Goal: Transaction & Acquisition: Download file/media

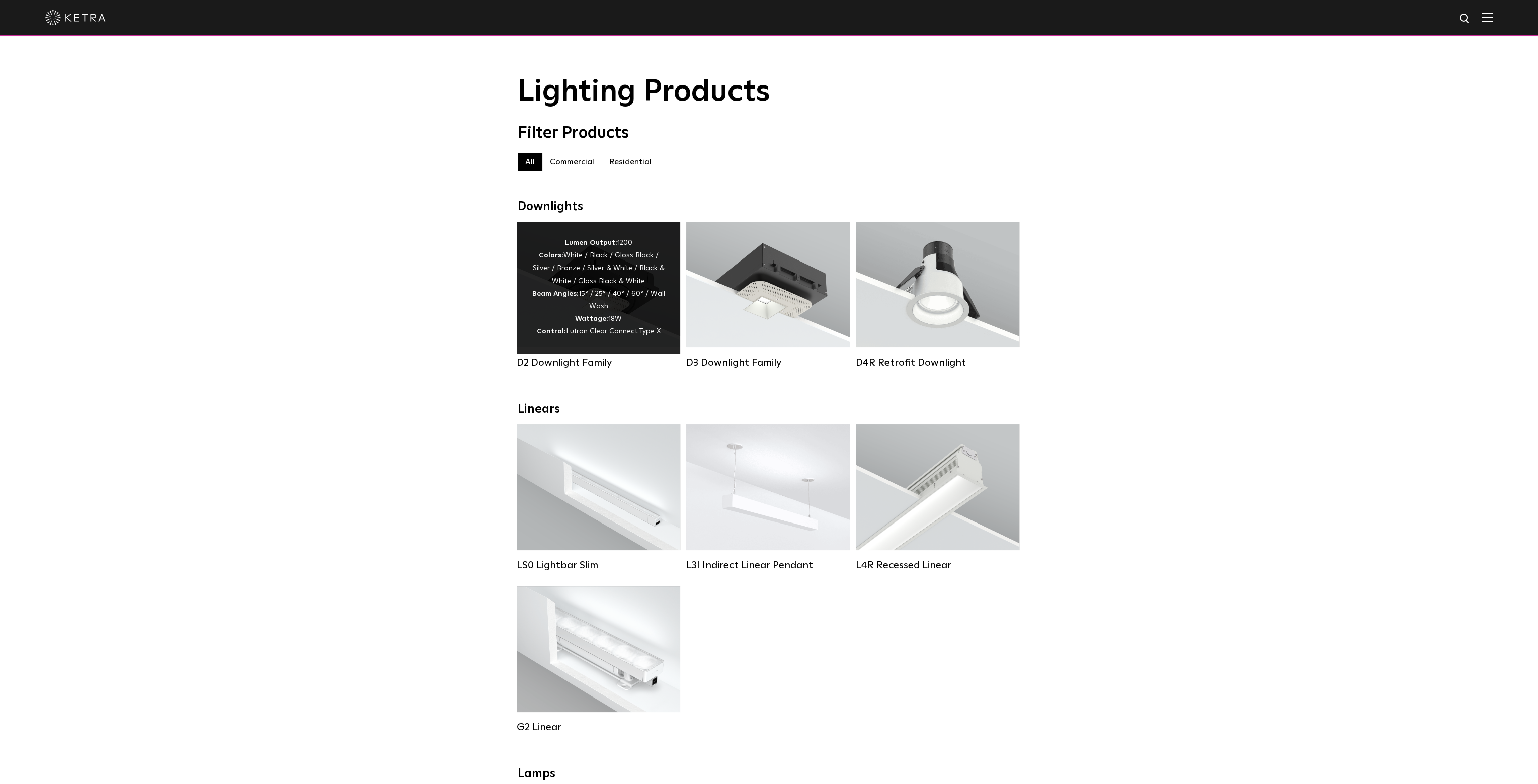
click at [546, 268] on div "Lumen Output: 1200 Colors: White / Black / Gloss Black / Silver / Bronze / Silv…" at bounding box center [598, 287] width 133 height 101
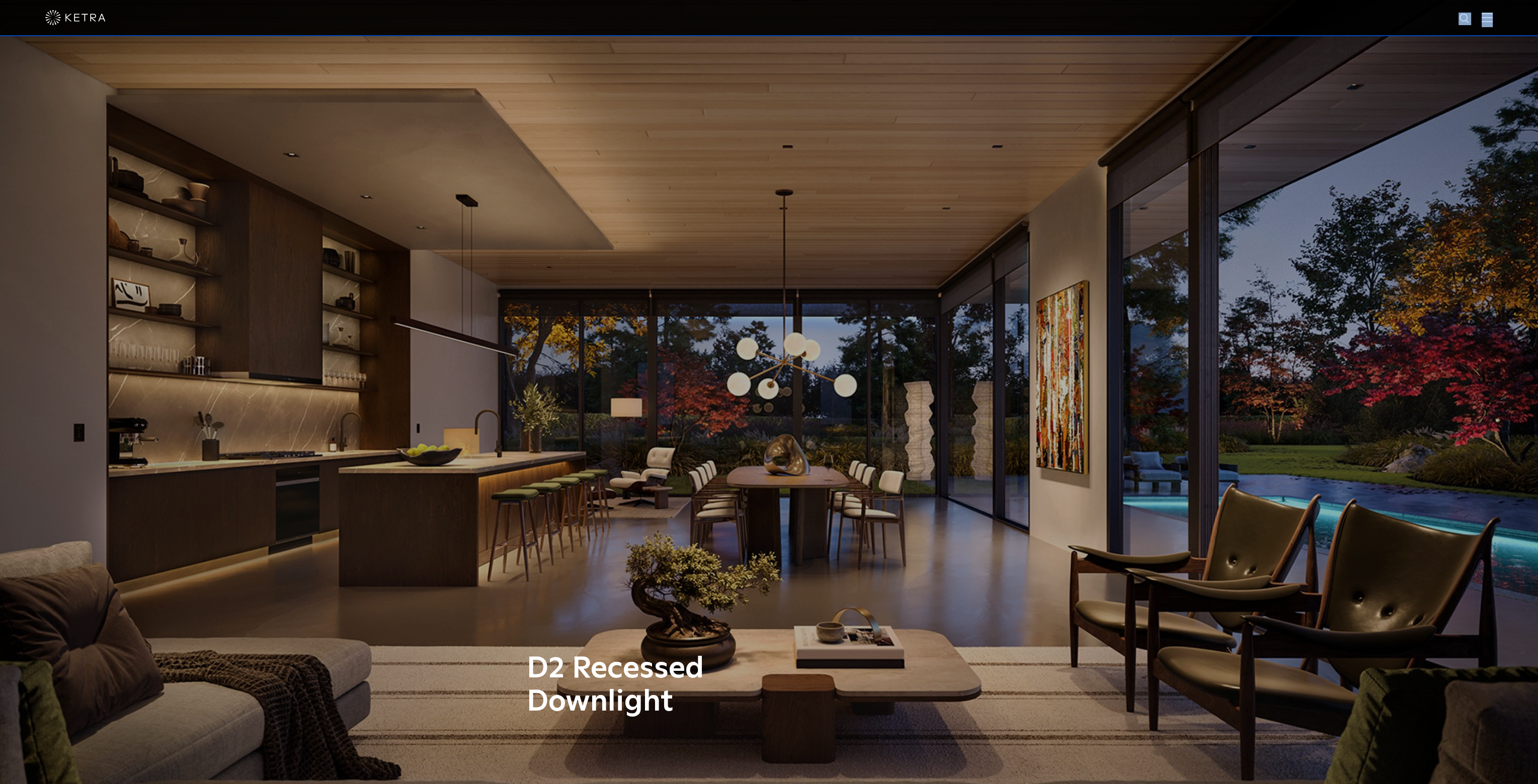
click at [1490, 18] on div at bounding box center [769, 18] width 1538 height 36
click at [1489, 17] on img at bounding box center [1488, 17] width 11 height 10
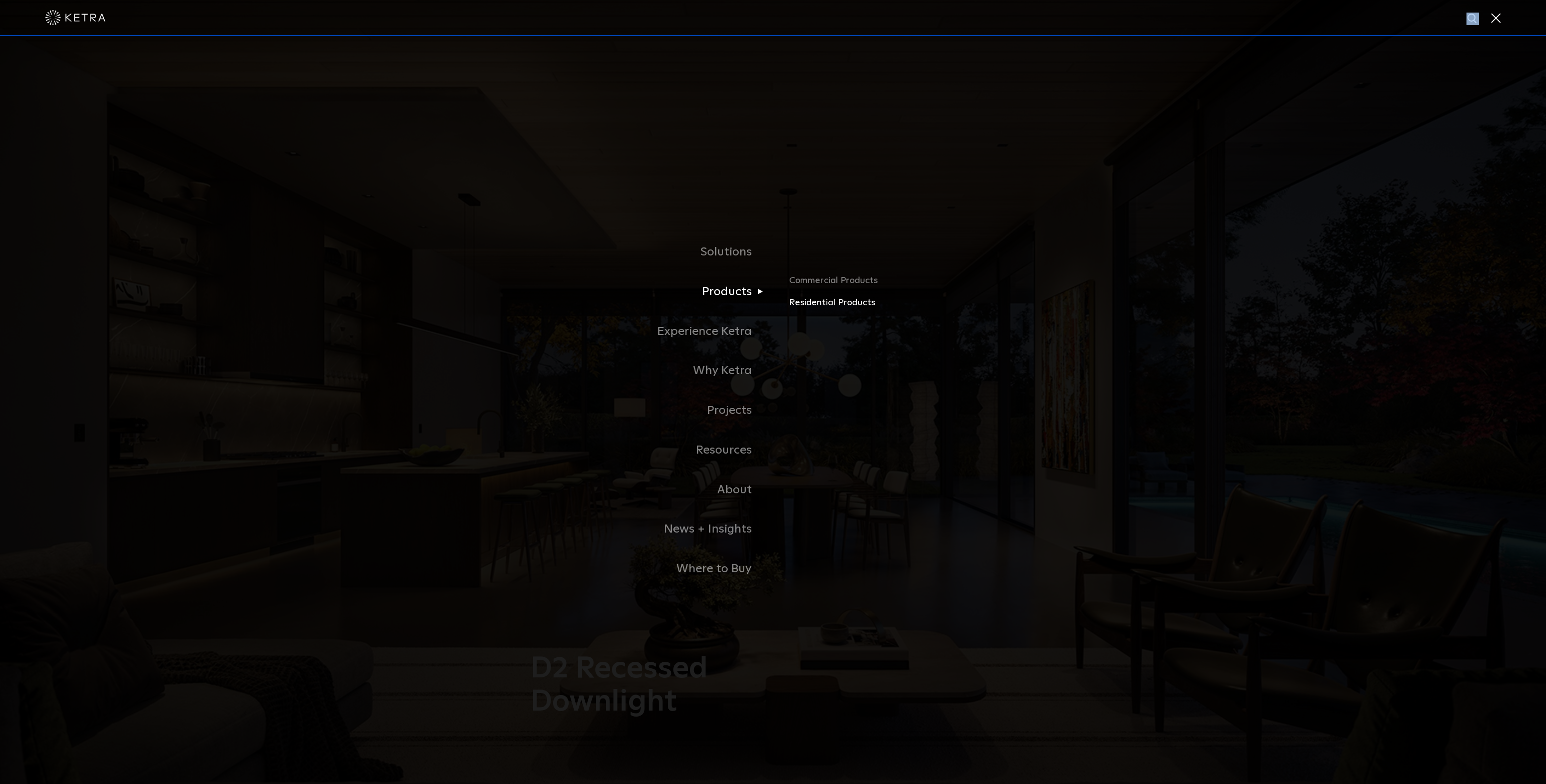
click at [805, 302] on link "Residential Products" at bounding box center [907, 303] width 235 height 14
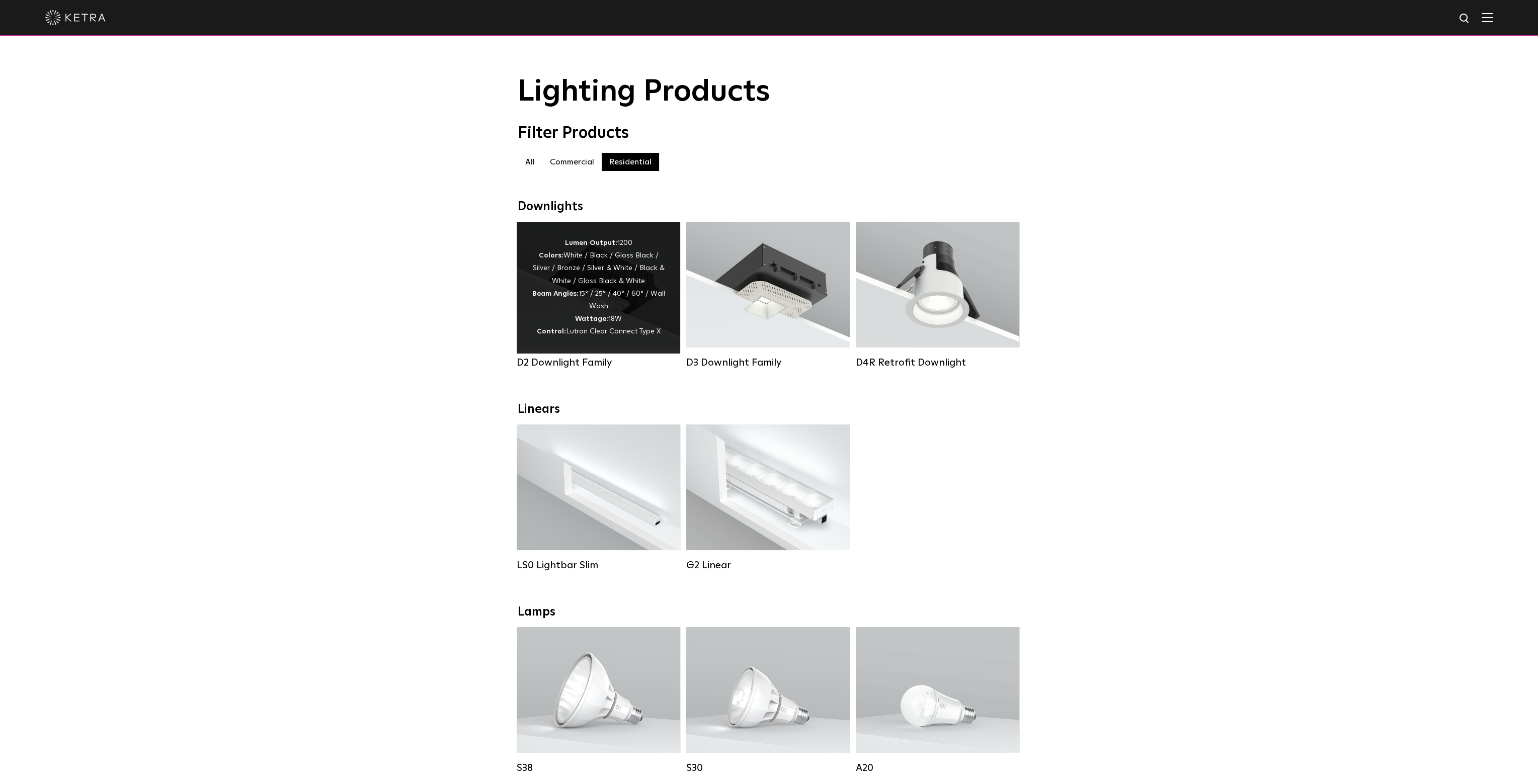
click at [575, 364] on div "D2 Downlight Family" at bounding box center [598, 363] width 164 height 12
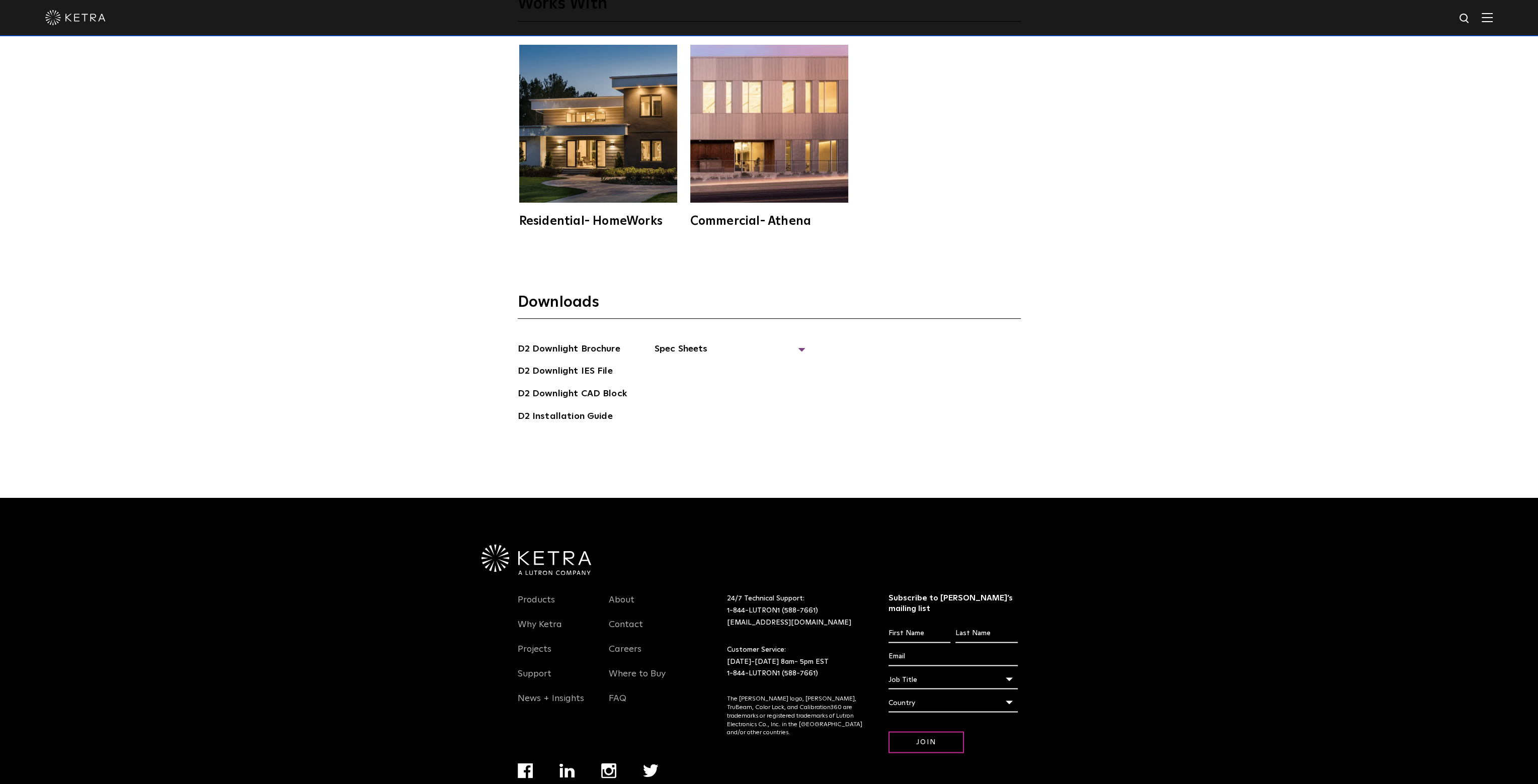
scroll to position [3672, 0]
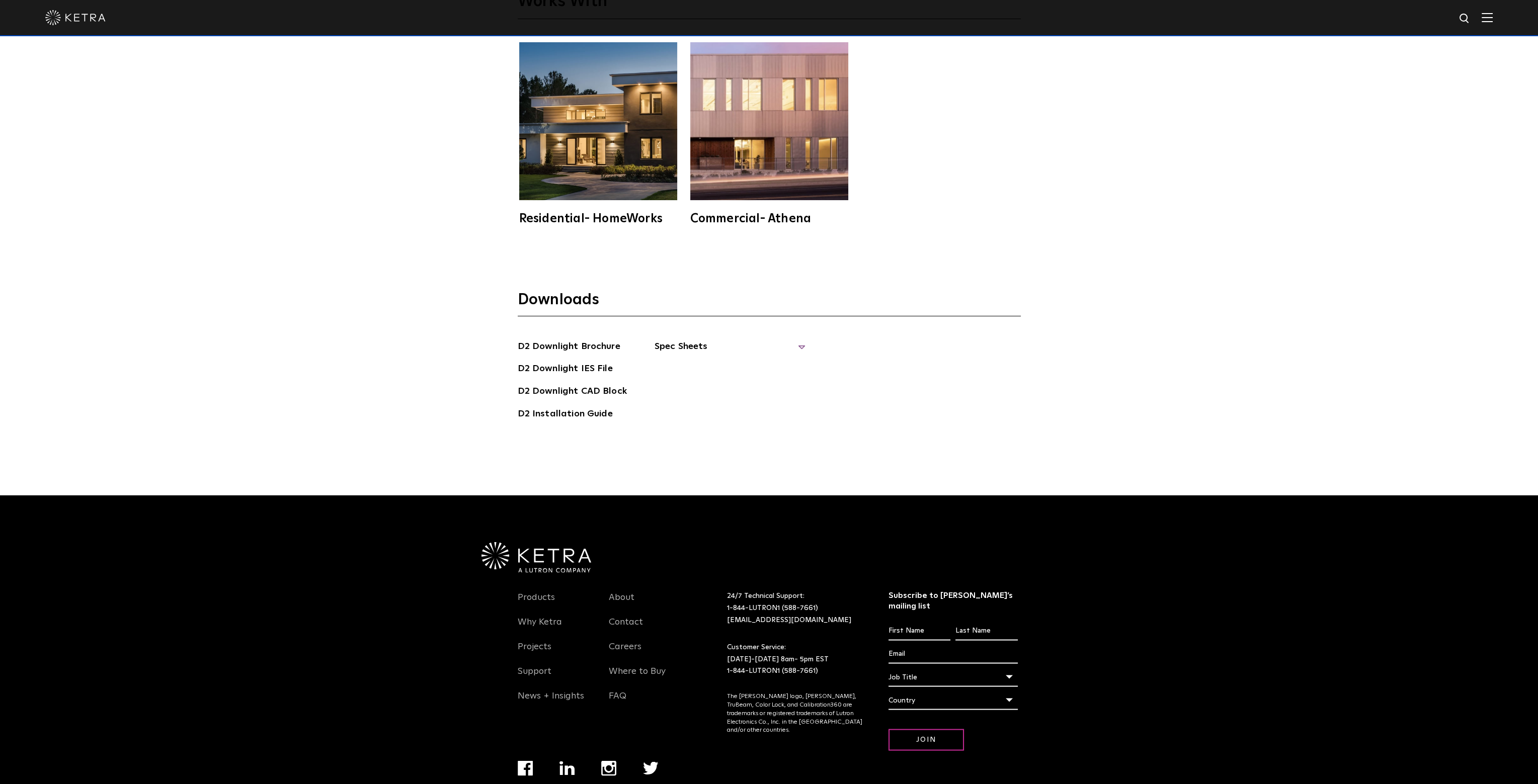
click at [667, 340] on span "Spec Sheets" at bounding box center [730, 350] width 151 height 22
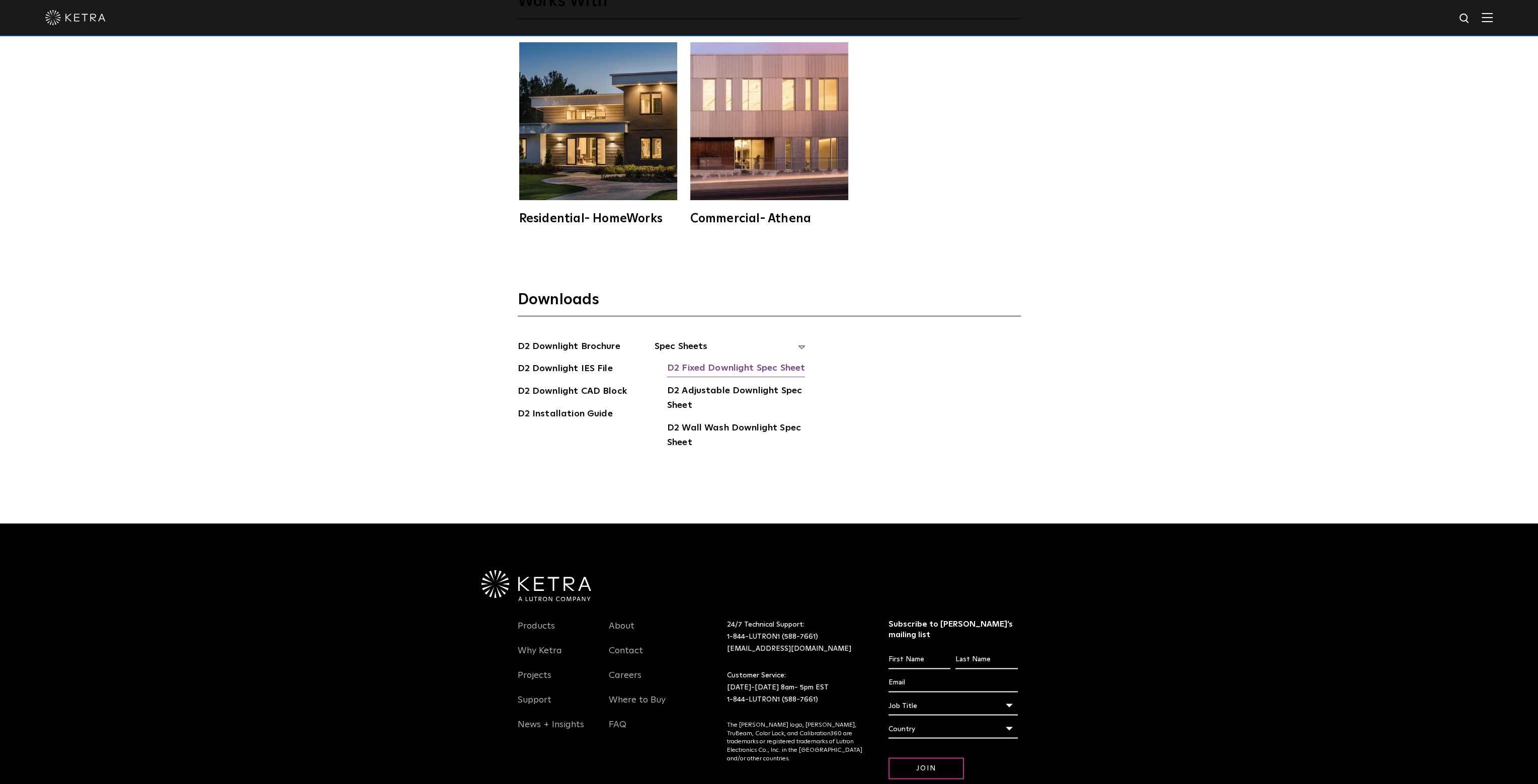
click at [722, 361] on link "D2 Fixed Downlight Spec Sheet" at bounding box center [736, 369] width 138 height 16
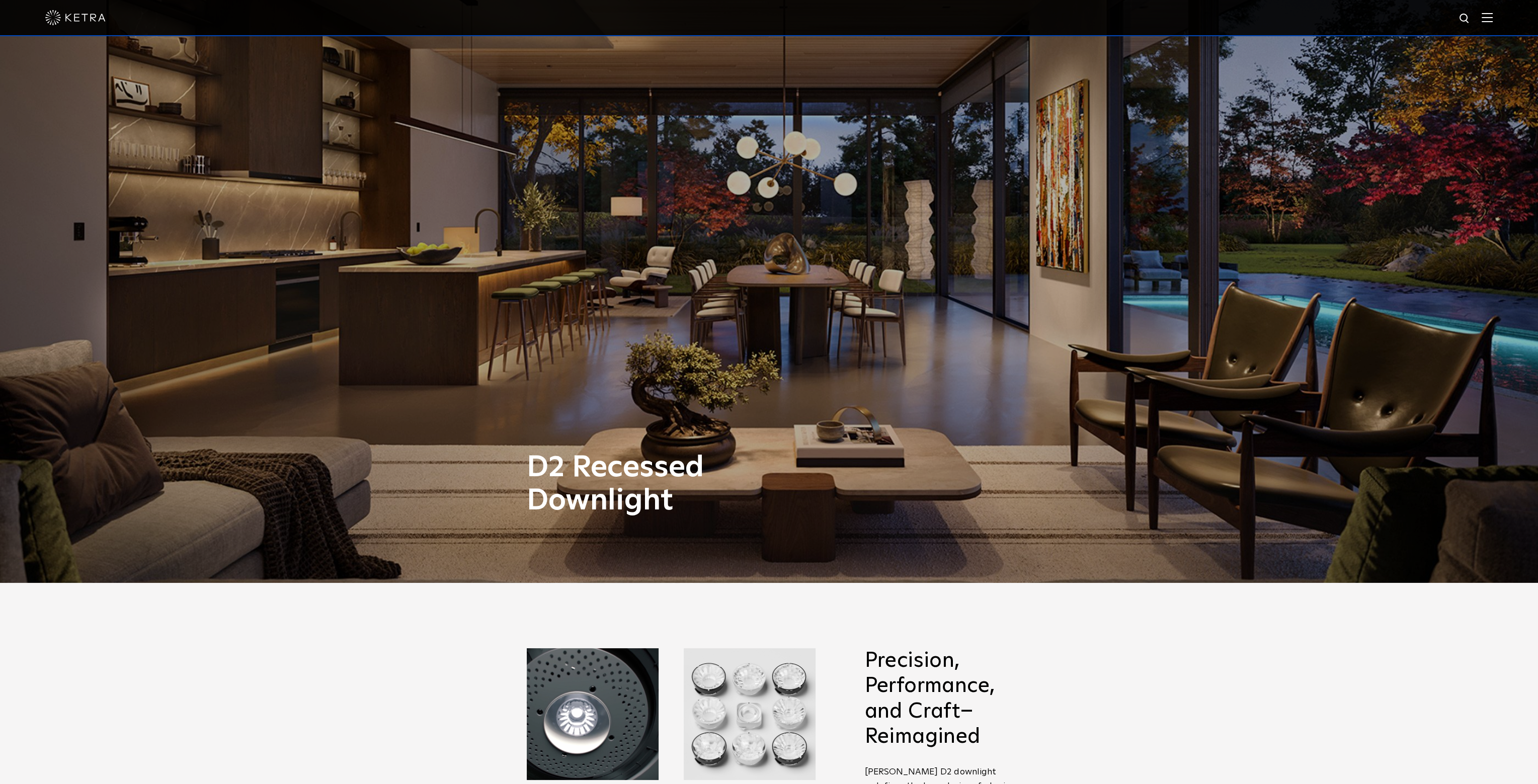
scroll to position [0, 0]
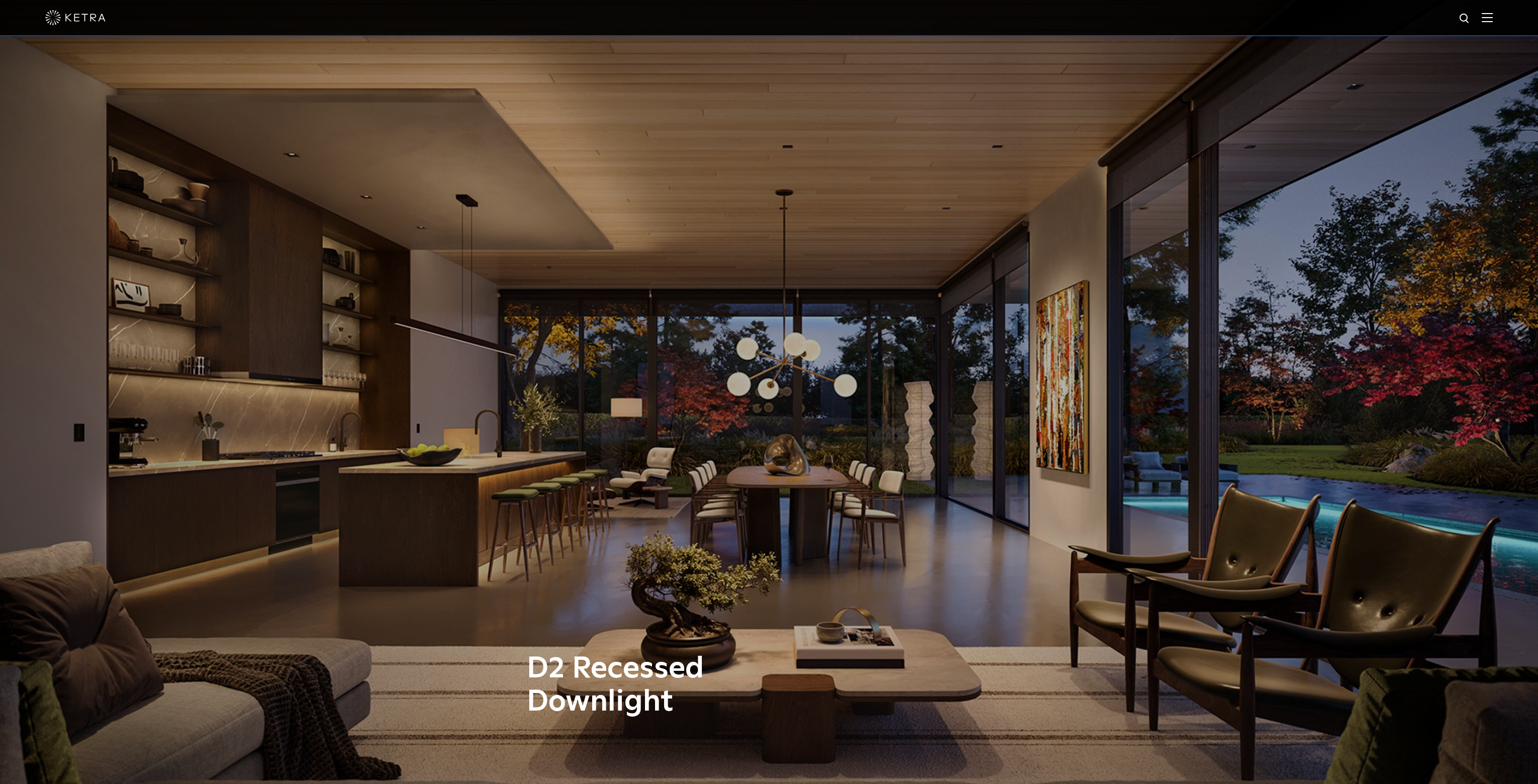
click at [1491, 17] on img at bounding box center [1488, 17] width 11 height 10
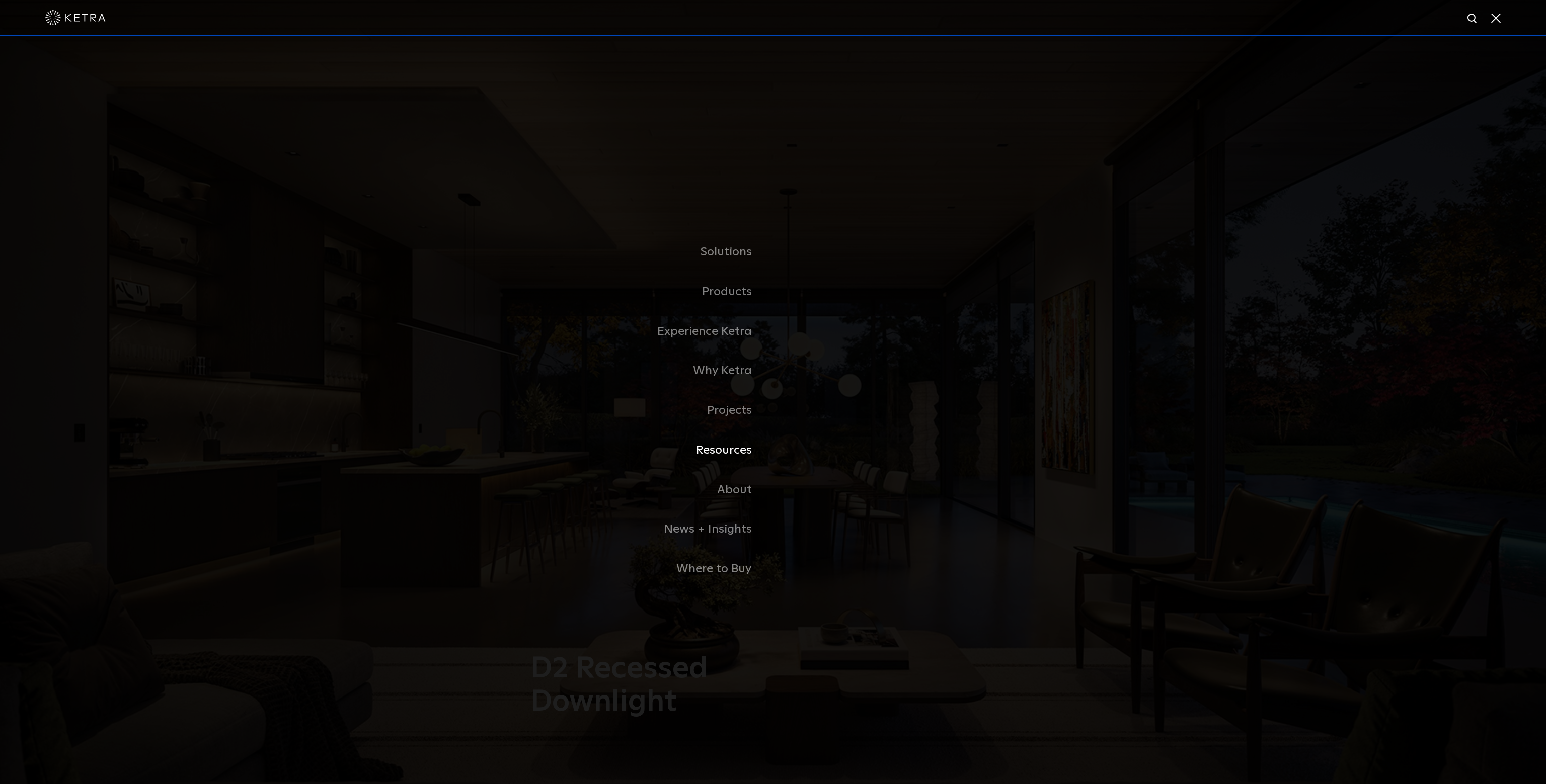
click at [735, 442] on link "Resources" at bounding box center [647, 450] width 251 height 40
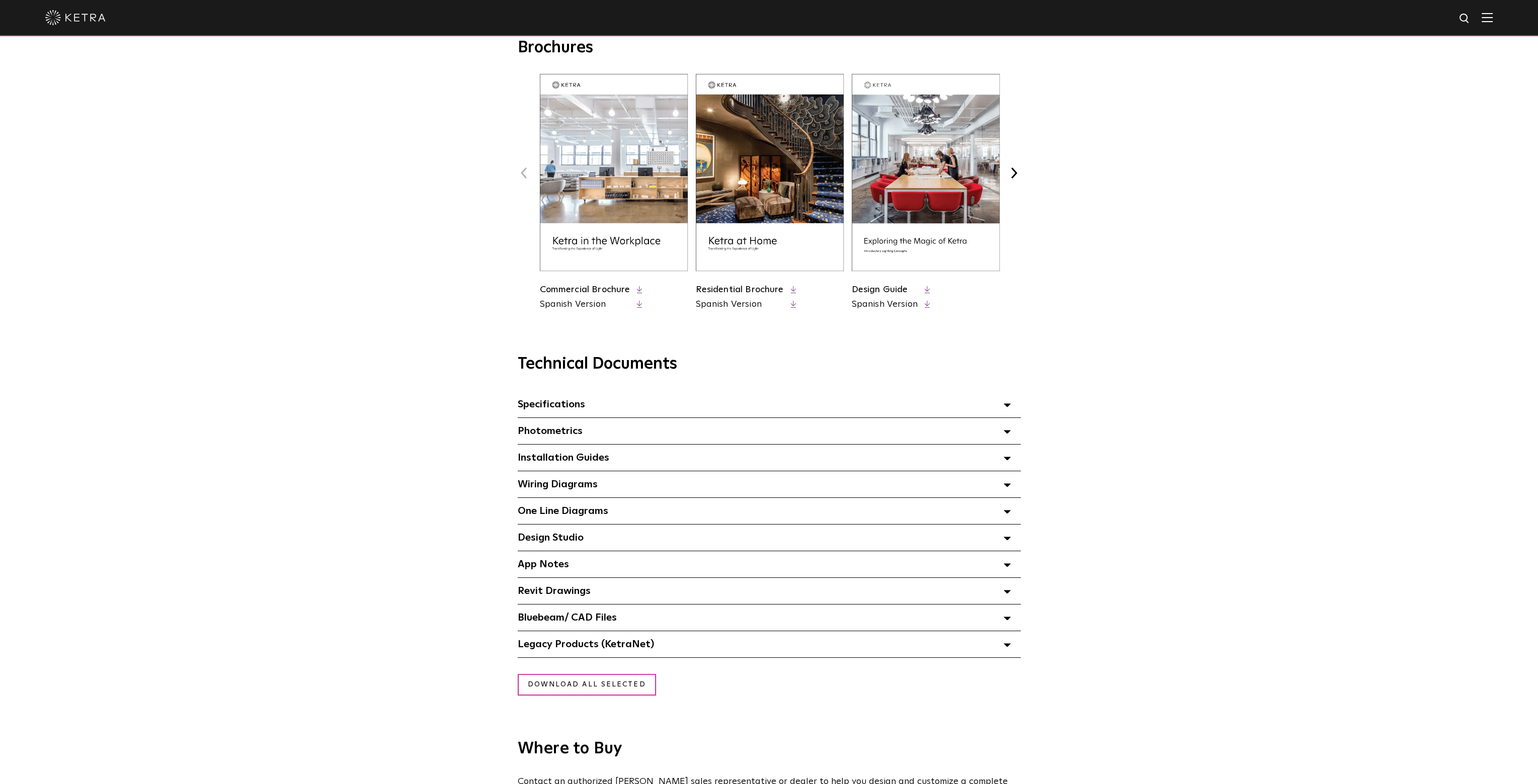
scroll to position [402, 0]
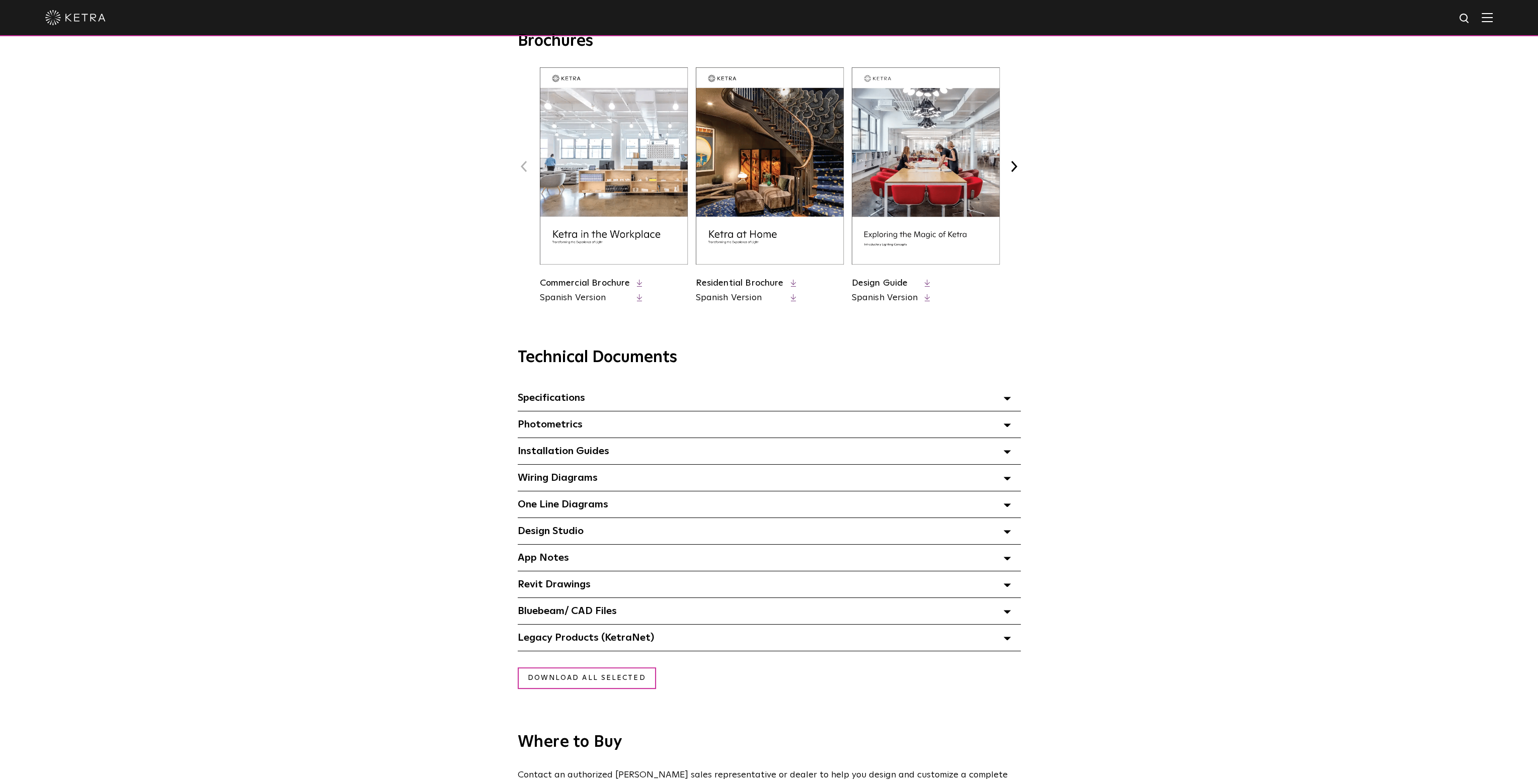
click at [601, 611] on span "Bluebeam/ CAD Files" at bounding box center [567, 611] width 99 height 10
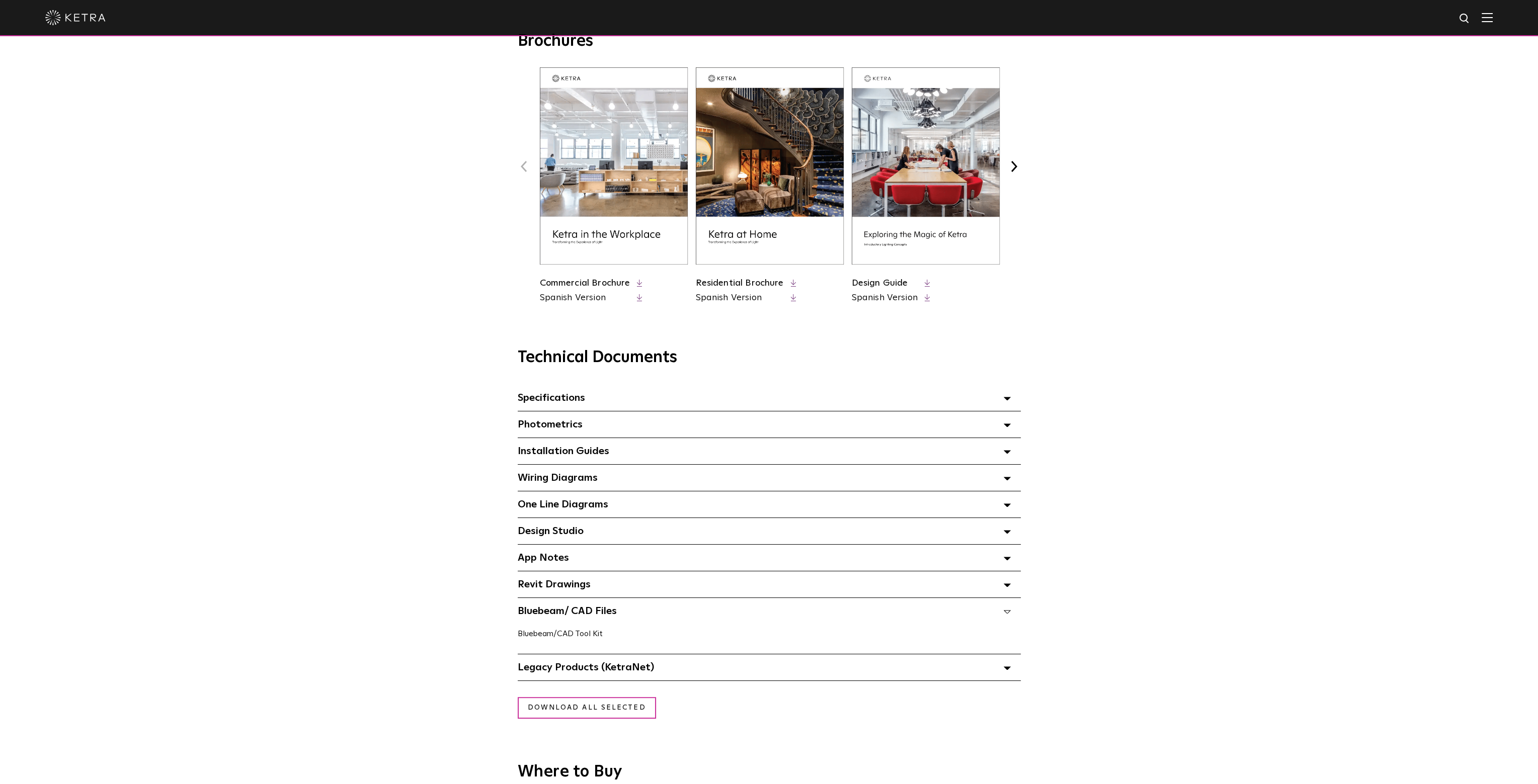
click at [580, 633] on link "Bluebeam/CAD Tool Kit" at bounding box center [560, 633] width 85 height 8
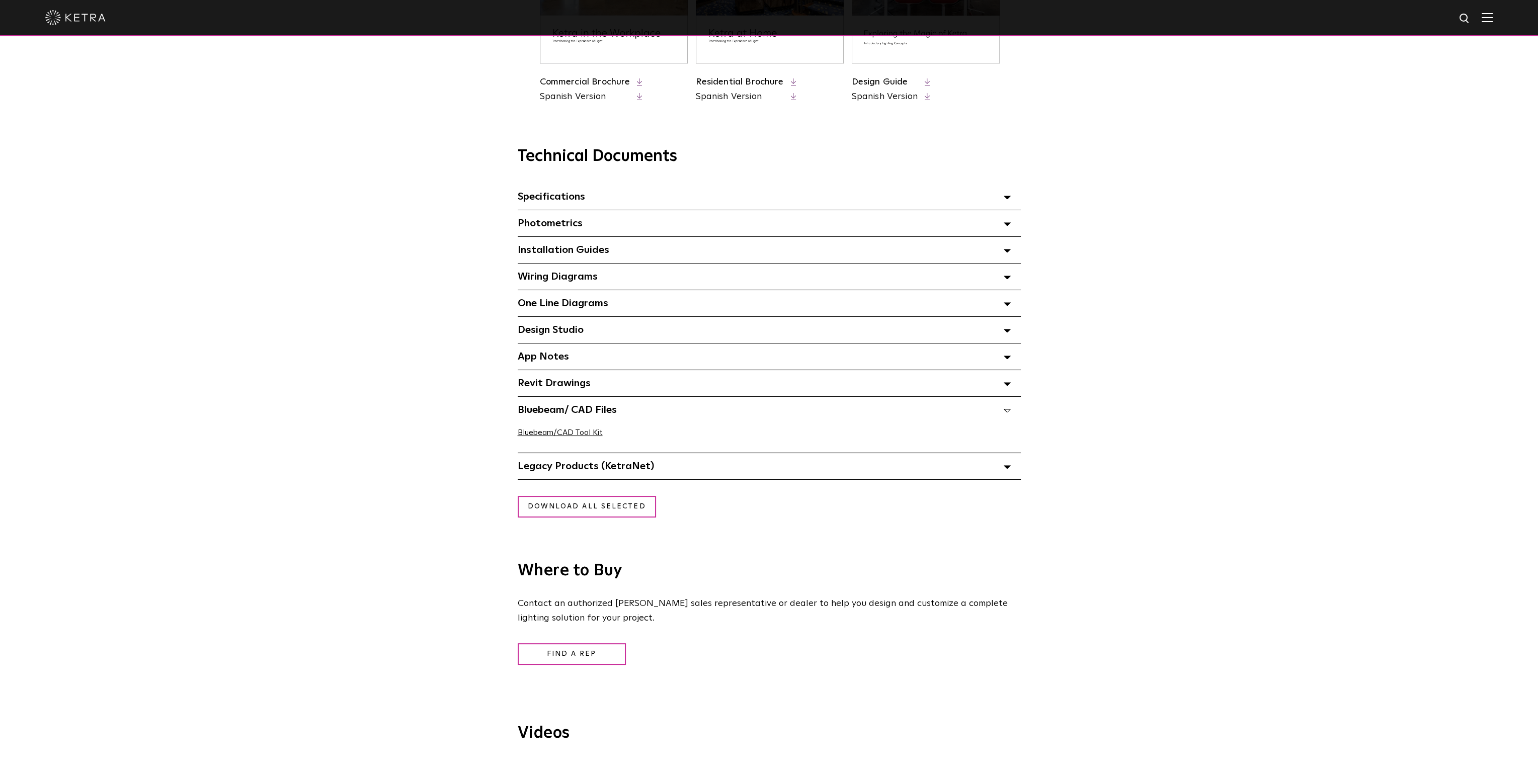
scroll to position [654, 0]
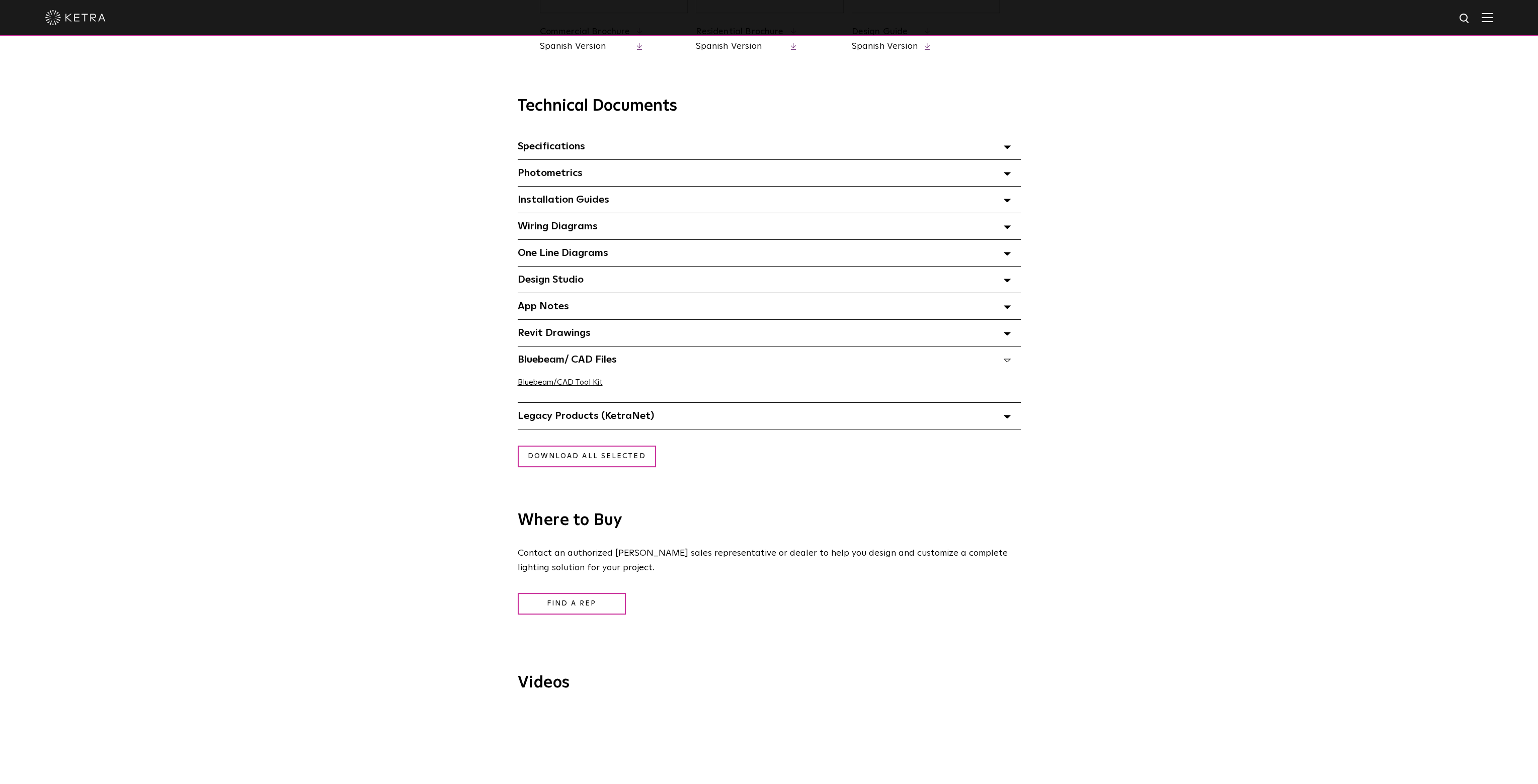
click at [572, 336] on span "Revit Drawings Select checkboxes to use the bulk download option below" at bounding box center [554, 333] width 73 height 10
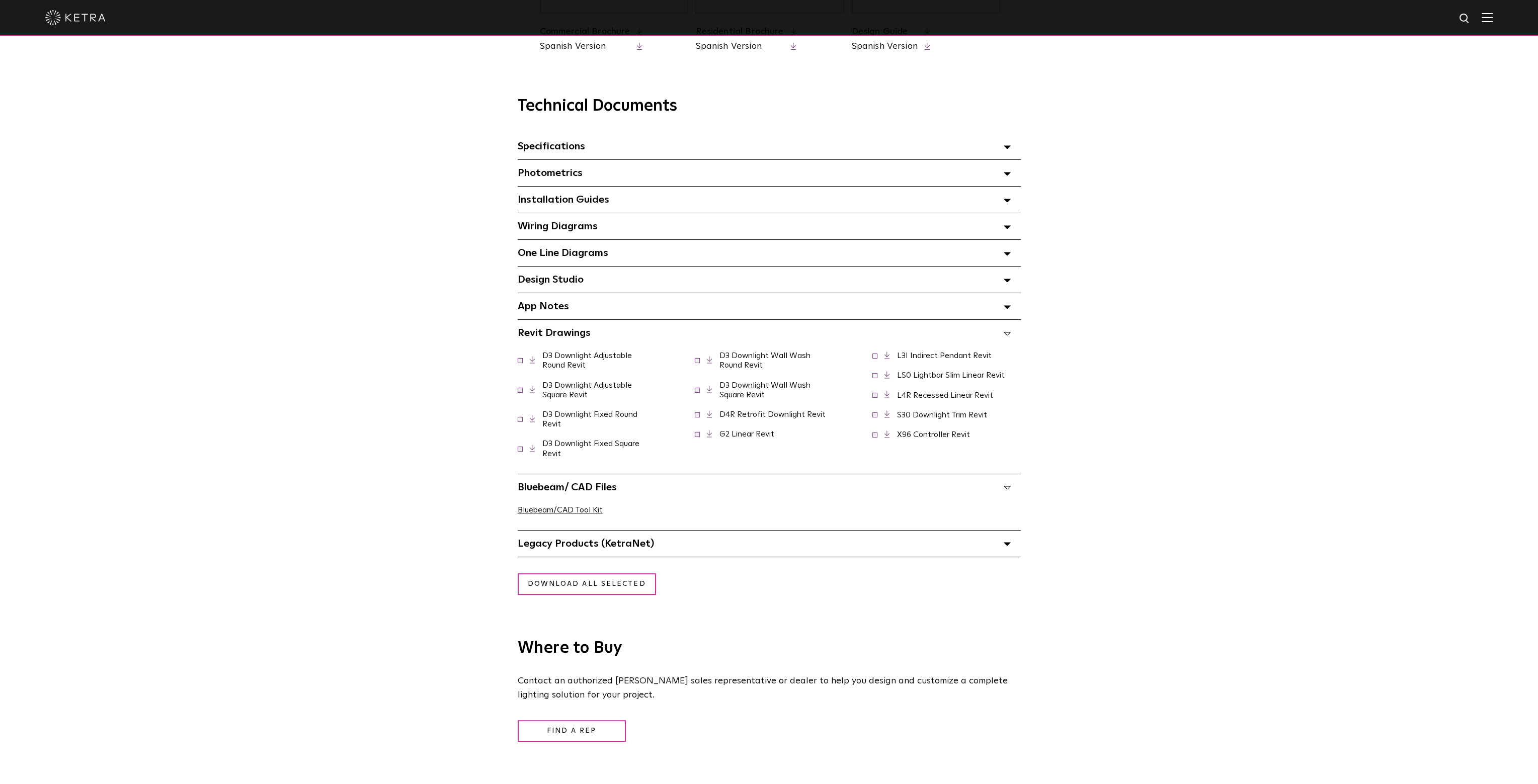
click at [600, 391] on link "D3 Downlight Adjustable Square Revit" at bounding box center [587, 390] width 89 height 17
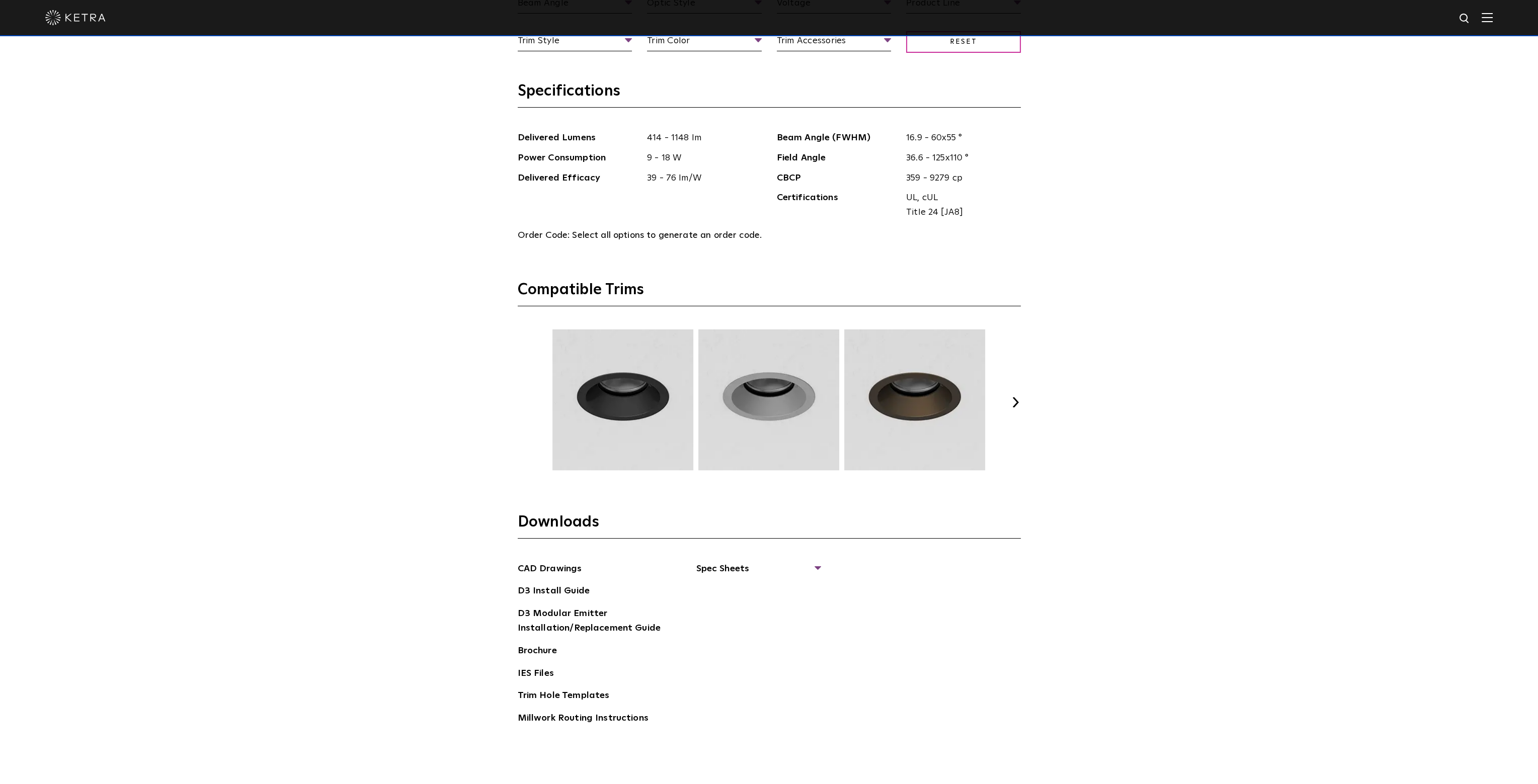
scroll to position [1509, 0]
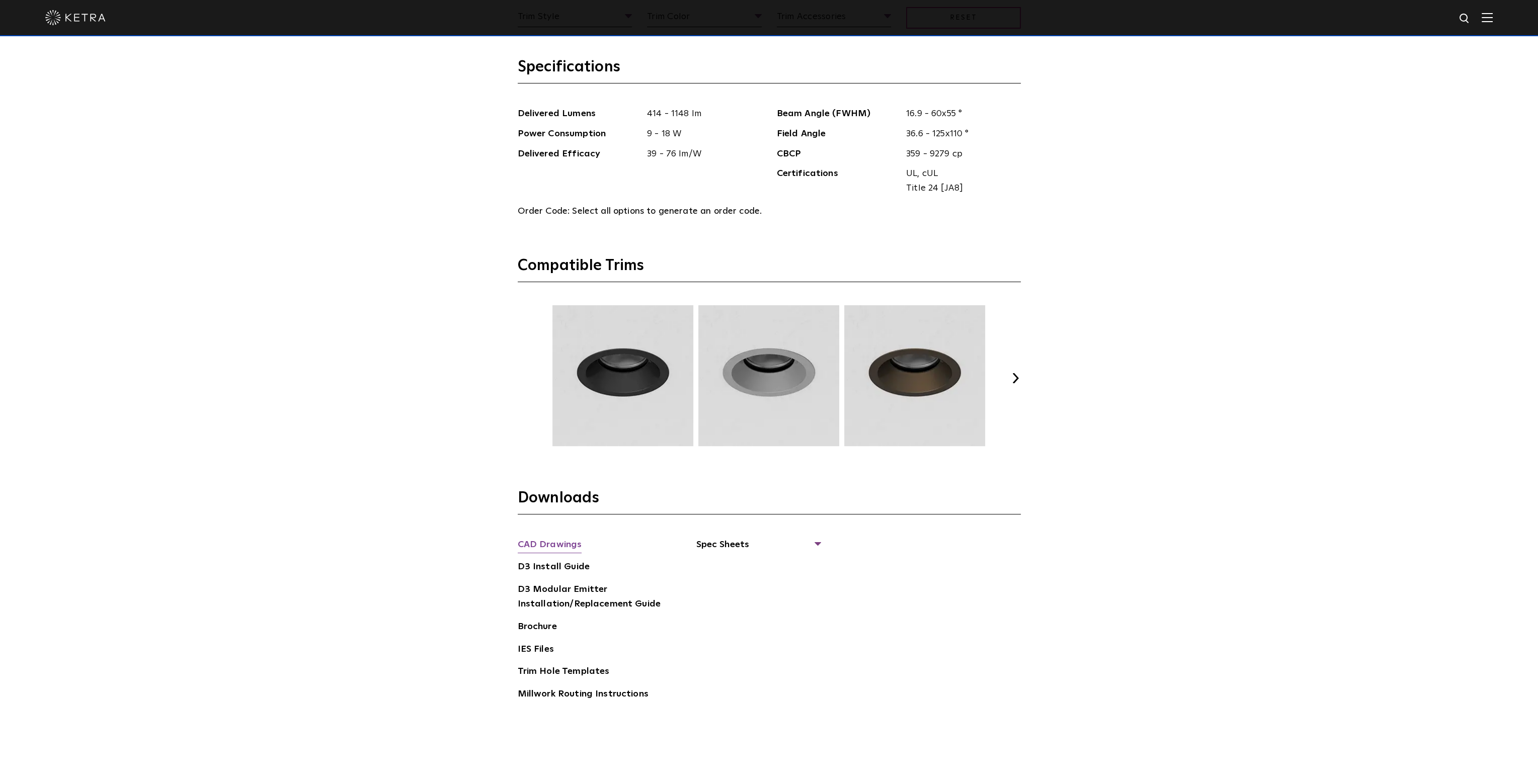
click at [543, 537] on link "CAD Drawings" at bounding box center [550, 545] width 64 height 16
click at [1098, 441] on div "Select Your Specs Options Fixture Type Fixture Type Adjustable Fixed Wall Wash …" at bounding box center [769, 273] width 1538 height 1025
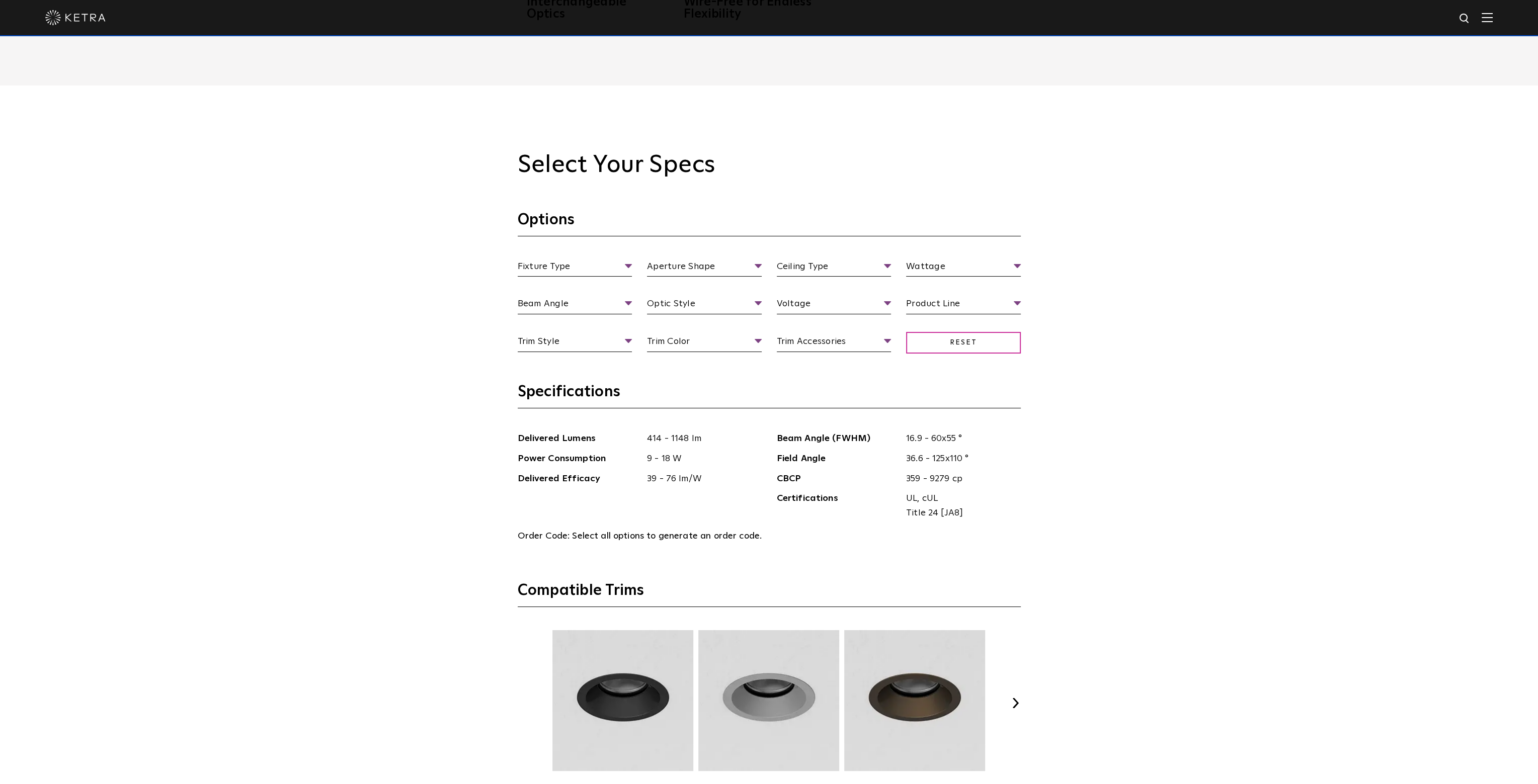
scroll to position [1157, 0]
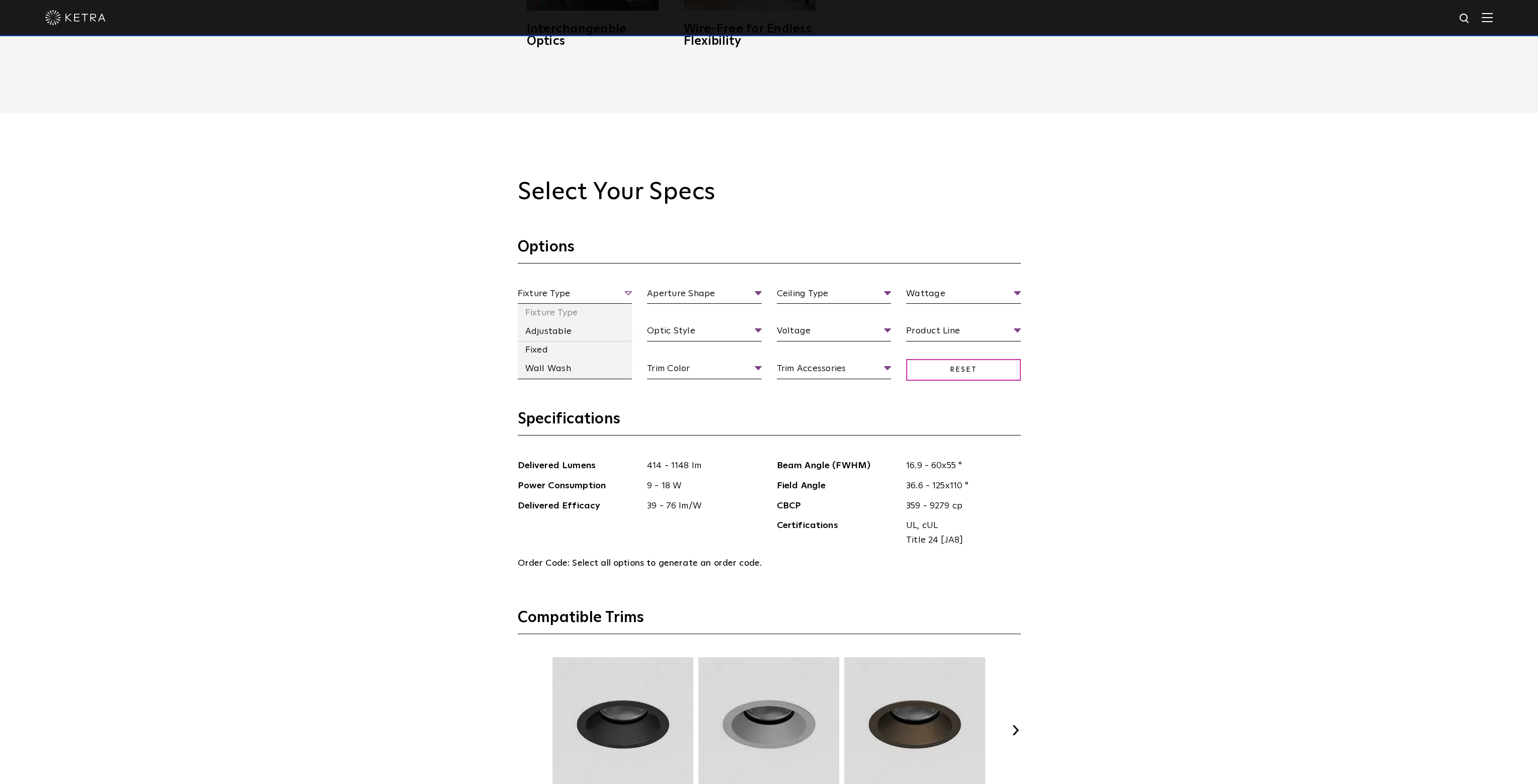
click at [611, 294] on span "Fixture Type" at bounding box center [575, 295] width 115 height 17
click at [619, 287] on span "Fixture Type" at bounding box center [575, 295] width 115 height 17
click at [569, 344] on li "Fixed" at bounding box center [575, 350] width 115 height 19
click at [893, 296] on ul "Ceiling Type Ceiling Type Flanged Flangeless Millwork" at bounding box center [834, 295] width 130 height 17
click at [883, 295] on span "Ceiling Type" at bounding box center [834, 295] width 115 height 17
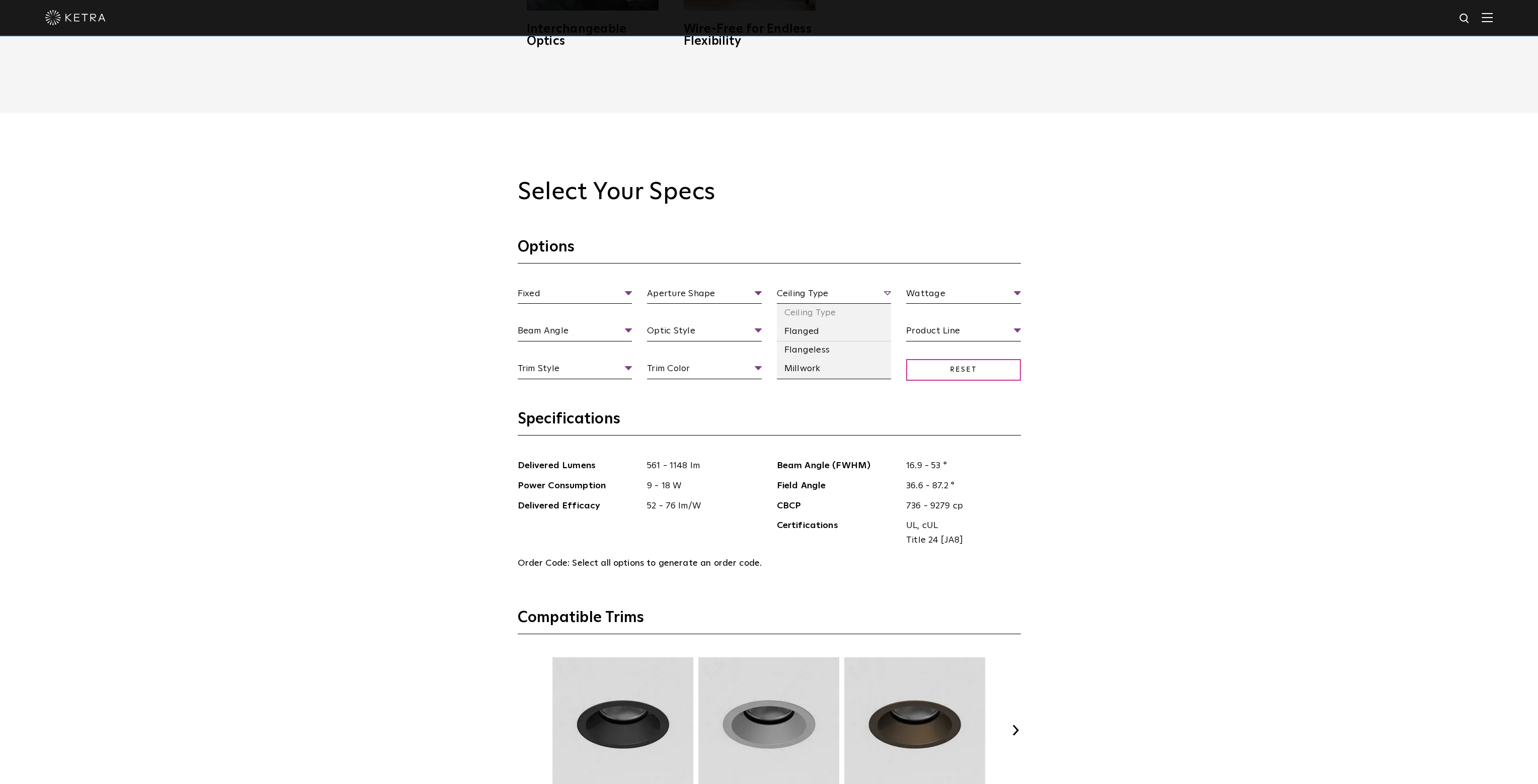
click at [883, 295] on span "Ceiling Type" at bounding box center [834, 295] width 115 height 17
click at [828, 347] on li "Flangeless" at bounding box center [834, 350] width 115 height 19
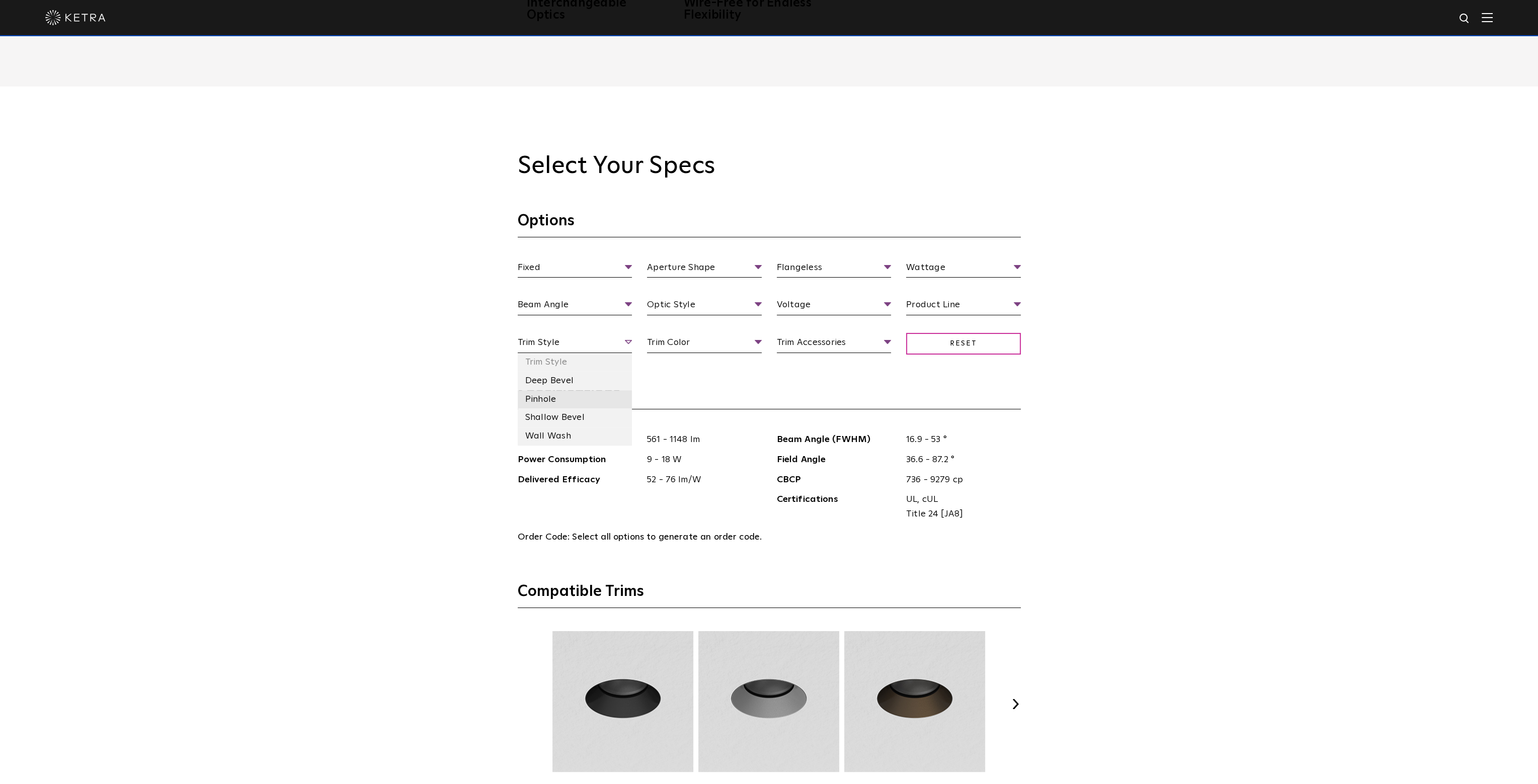
scroll to position [1257, 0]
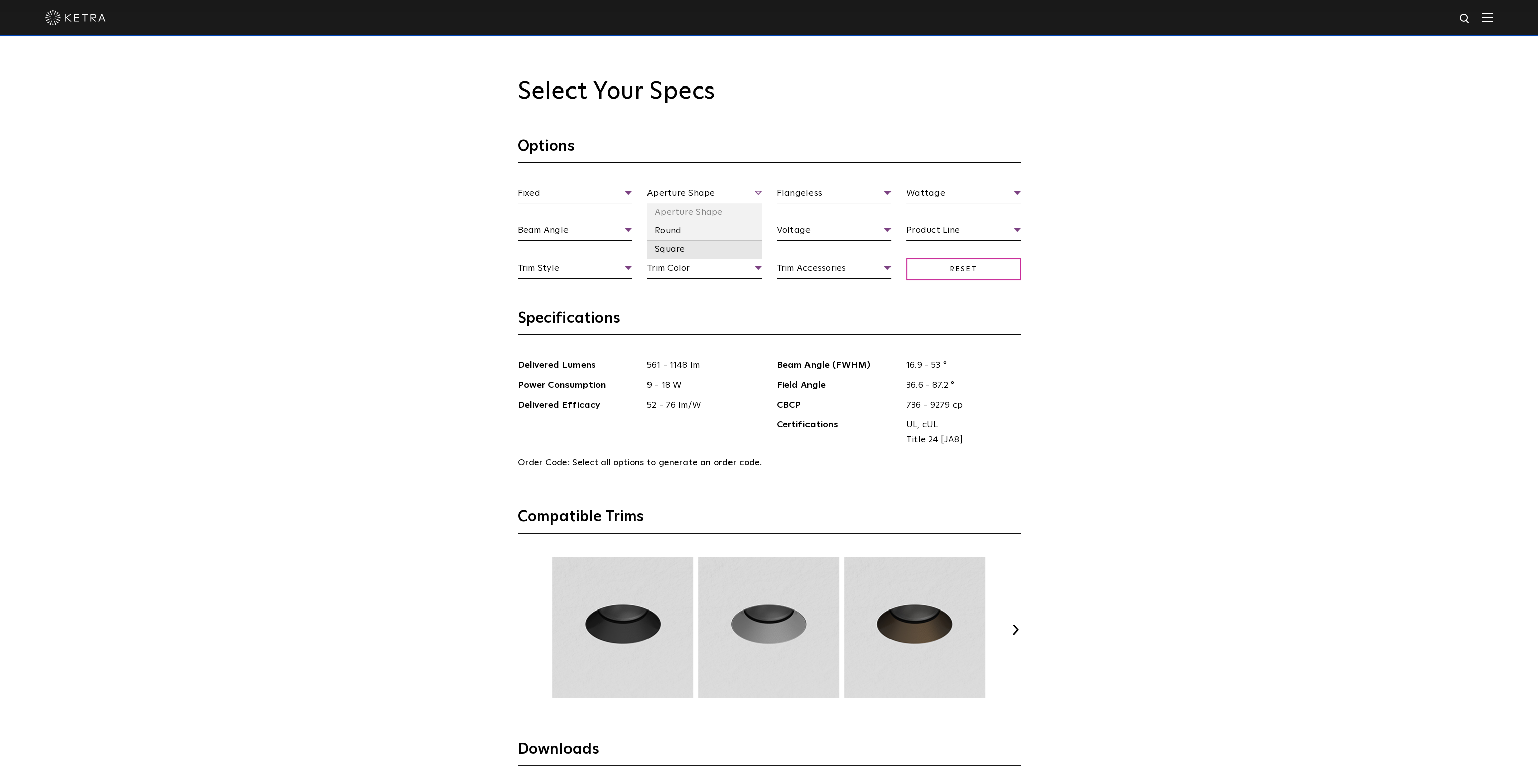
click at [686, 248] on li "Square" at bounding box center [704, 250] width 115 height 19
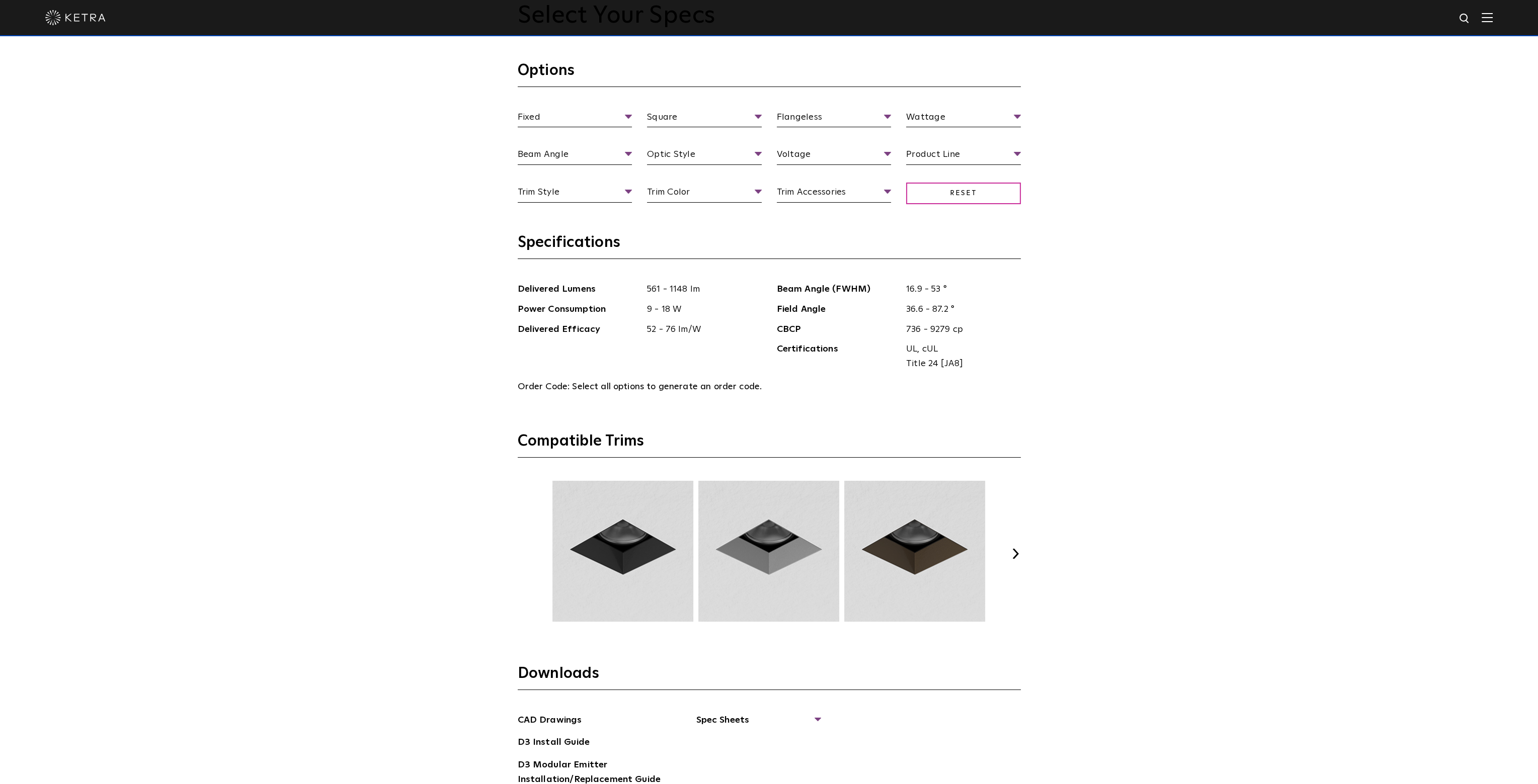
scroll to position [1358, 0]
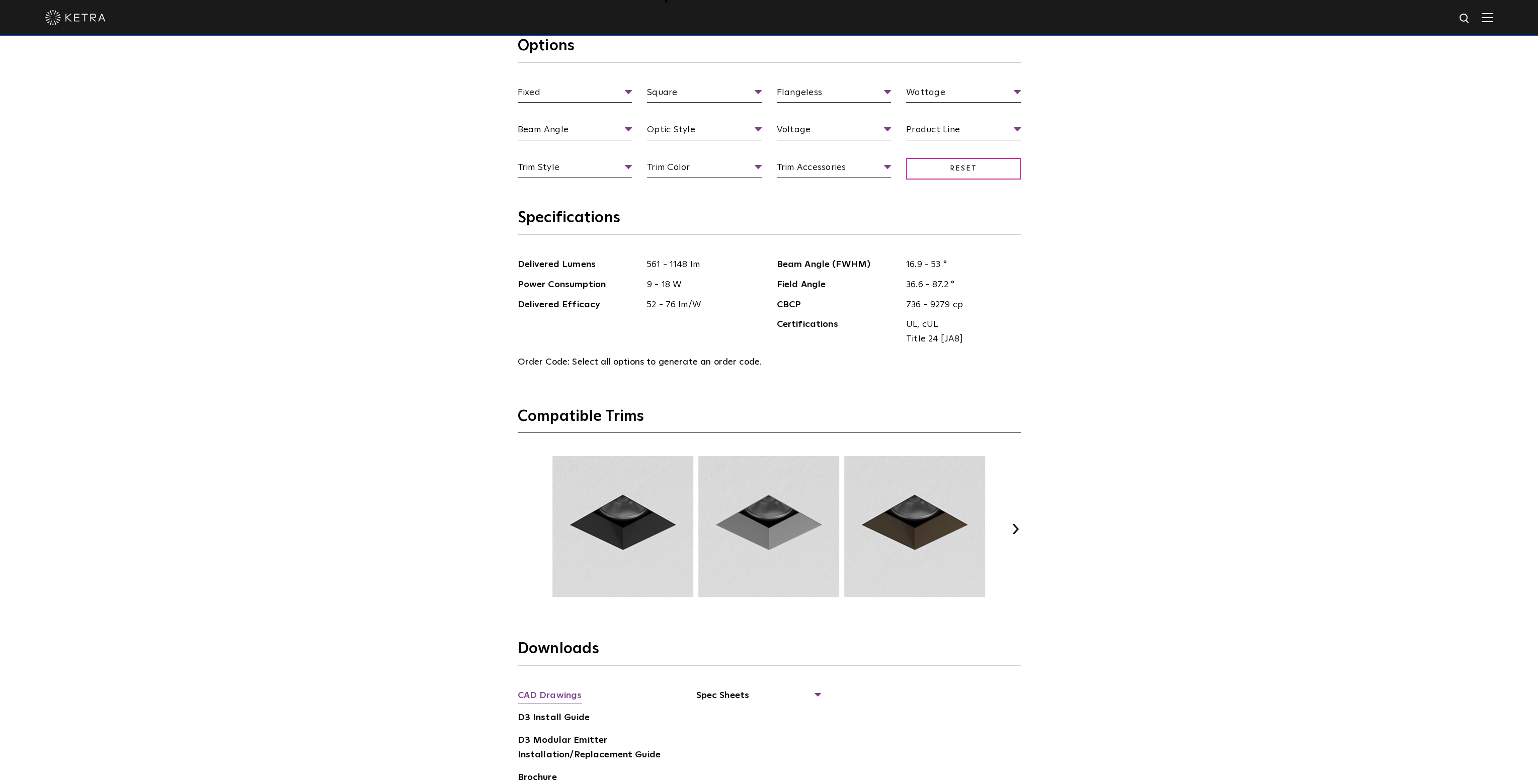
click at [556, 693] on link "CAD Drawings" at bounding box center [550, 696] width 64 height 16
click at [566, 693] on link "CAD Drawings" at bounding box center [550, 696] width 64 height 16
